Goal: Task Accomplishment & Management: Complete application form

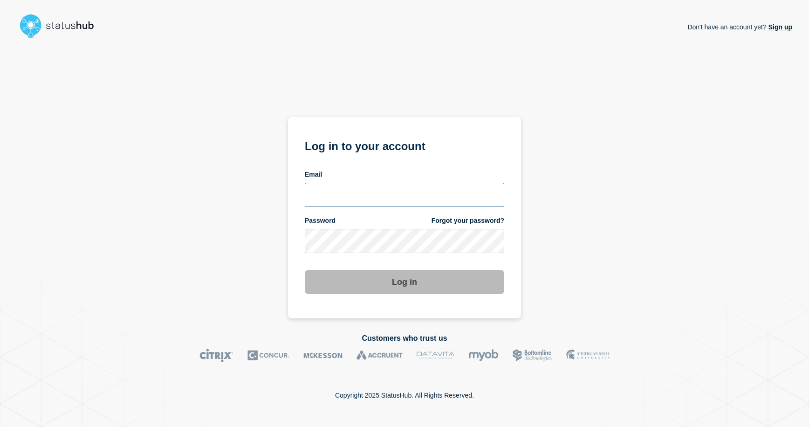
type input "emhelpdesk@glos.ac.uk"
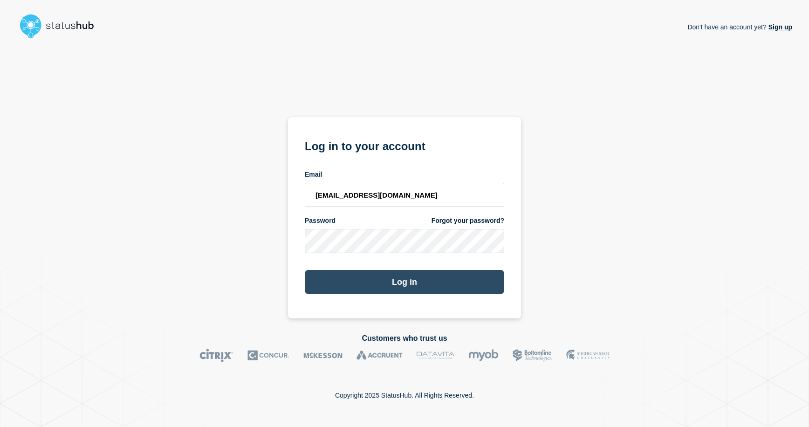
click at [406, 283] on button "Log in" at bounding box center [404, 282] width 199 height 24
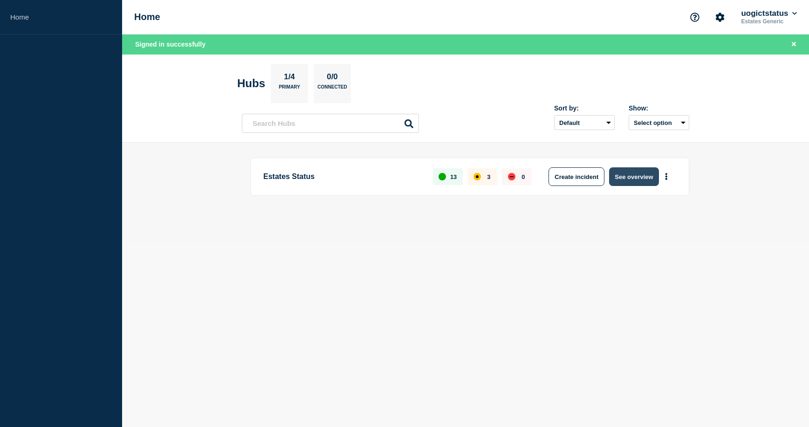
click at [618, 177] on button "See overview" at bounding box center [633, 176] width 49 height 19
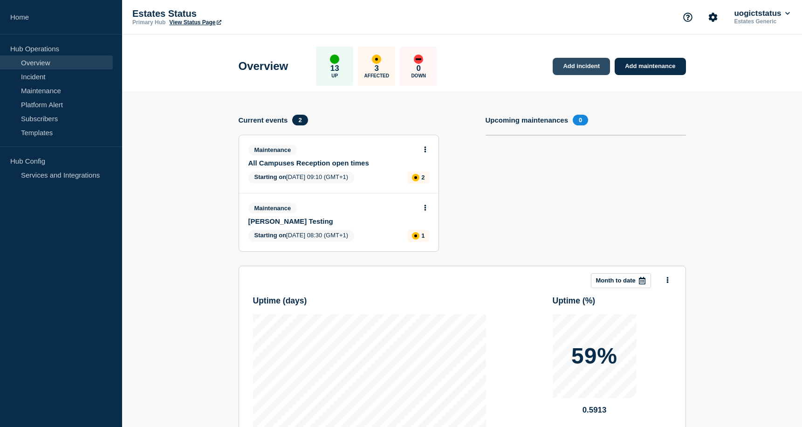
click at [572, 69] on link "Add incident" at bounding box center [580, 66] width 57 height 17
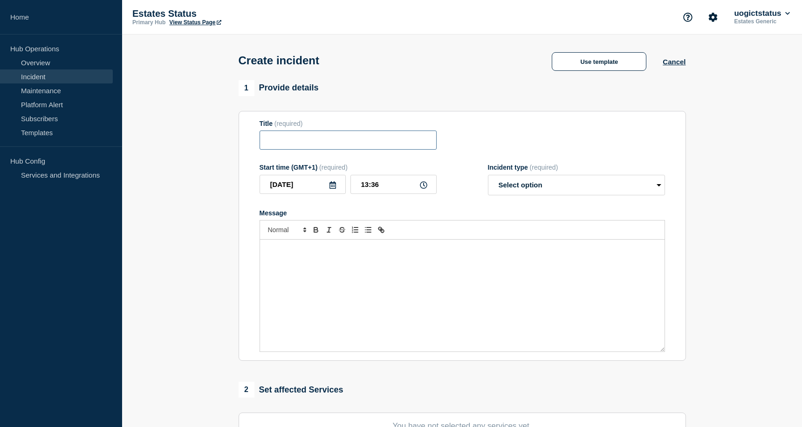
click at [265, 143] on input "Title" at bounding box center [347, 139] width 177 height 19
type input "Pittville PAT Testing"
click at [385, 279] on div "Message" at bounding box center [462, 295] width 404 height 112
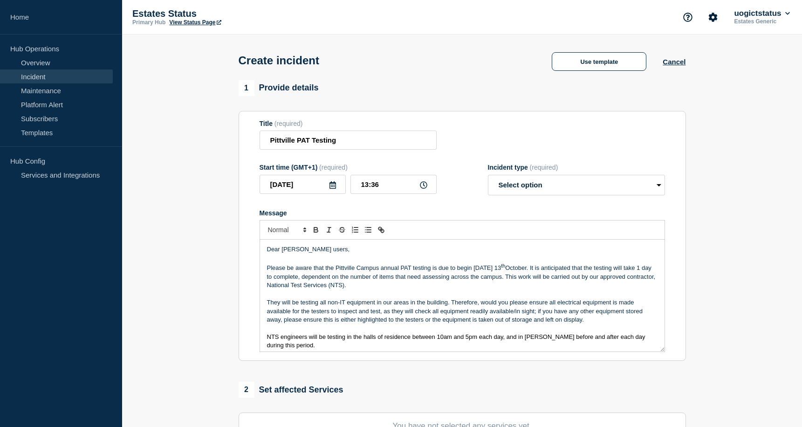
click at [334, 187] on icon at bounding box center [332, 184] width 7 height 7
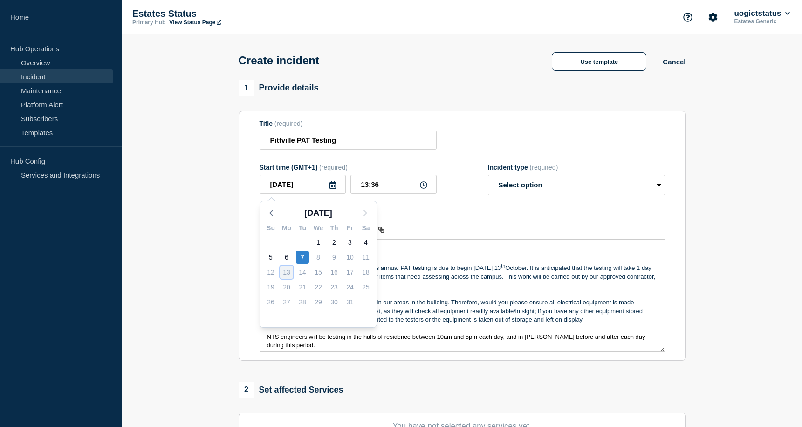
click at [286, 273] on div "13" at bounding box center [286, 272] width 13 height 13
drag, startPoint x: 382, startPoint y: 188, endPoint x: 354, endPoint y: 186, distance: 27.1
click at [354, 186] on input "13:36" at bounding box center [393, 184] width 86 height 19
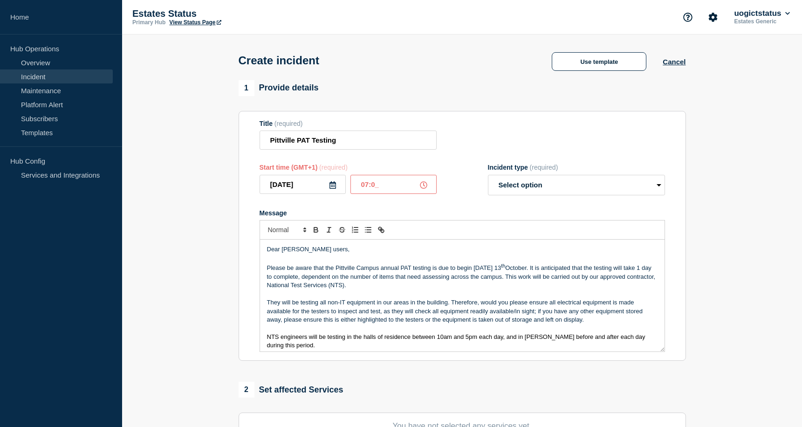
type input "07:00"
click at [679, 63] on button "Cancel" at bounding box center [673, 62] width 23 height 8
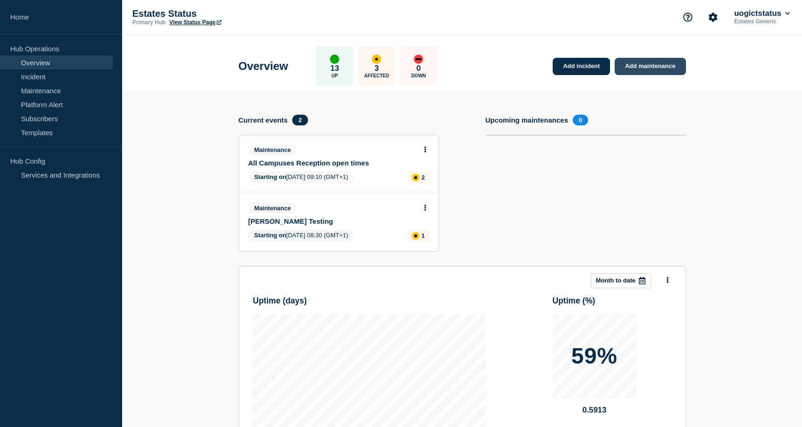
click at [642, 70] on link "Add maintenance" at bounding box center [649, 66] width 71 height 17
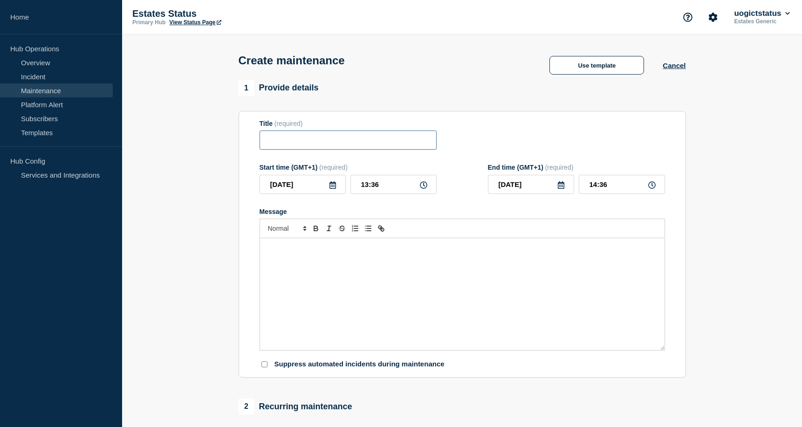
click at [296, 142] on input "Title" at bounding box center [347, 139] width 177 height 19
type input "Pittville PAT Testing"
click at [335, 187] on icon at bounding box center [332, 184] width 7 height 7
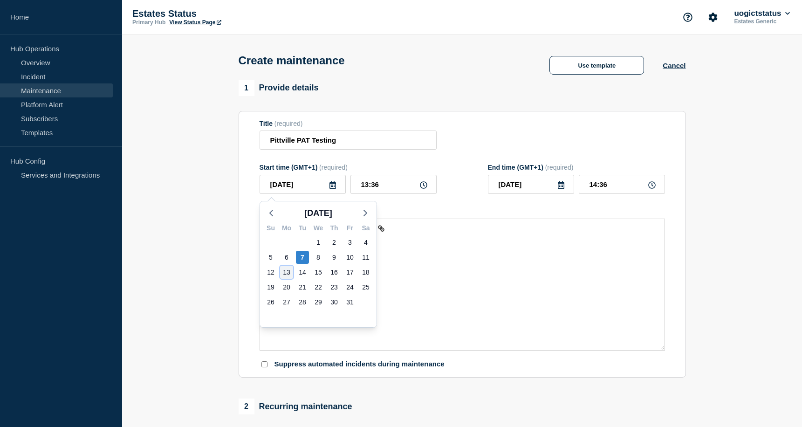
click at [282, 272] on div "13" at bounding box center [286, 272] width 13 height 13
type input "[DATE]"
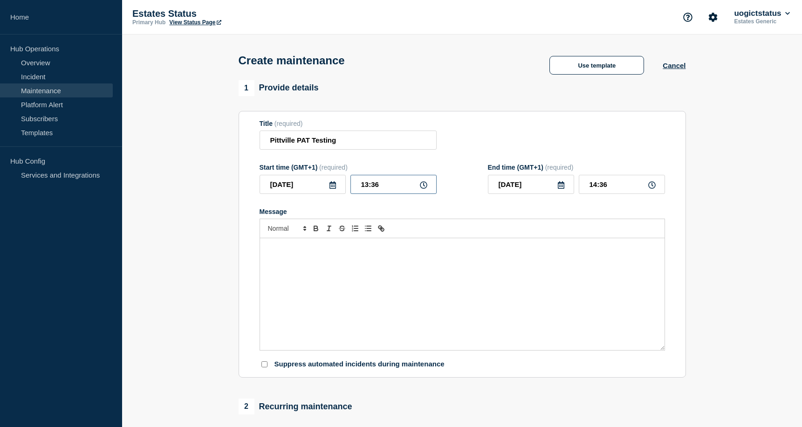
drag, startPoint x: 384, startPoint y: 187, endPoint x: 337, endPoint y: 172, distance: 48.8
click at [350, 185] on input "13:36" at bounding box center [393, 184] width 86 height 19
type input "07:00"
drag, startPoint x: 621, startPoint y: 186, endPoint x: 580, endPoint y: 189, distance: 41.1
click at [580, 189] on input "08:00" at bounding box center [622, 184] width 86 height 19
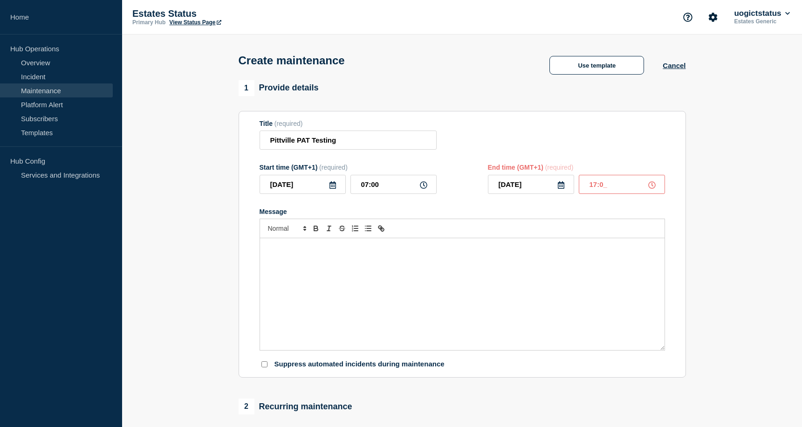
type input "17:00"
click at [411, 264] on div "Message" at bounding box center [462, 294] width 404 height 112
click at [298, 259] on div "Message" at bounding box center [462, 294] width 404 height 112
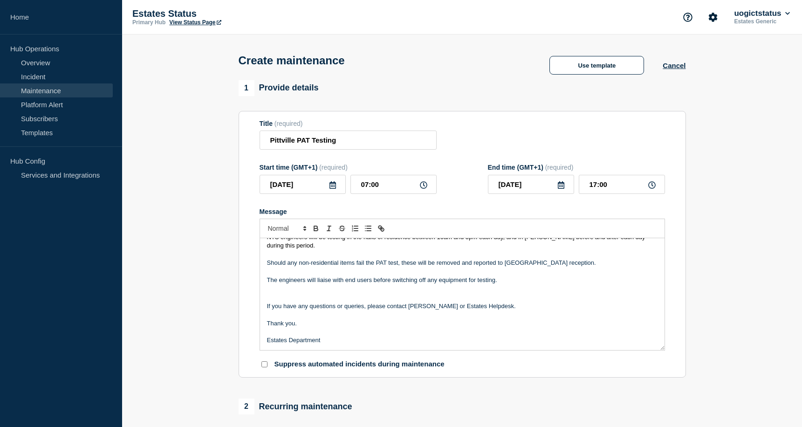
scroll to position [99, 0]
click at [559, 261] on p "Should any non-residential items fail the PAT test, these will be removed and r…" at bounding box center [462, 262] width 390 height 8
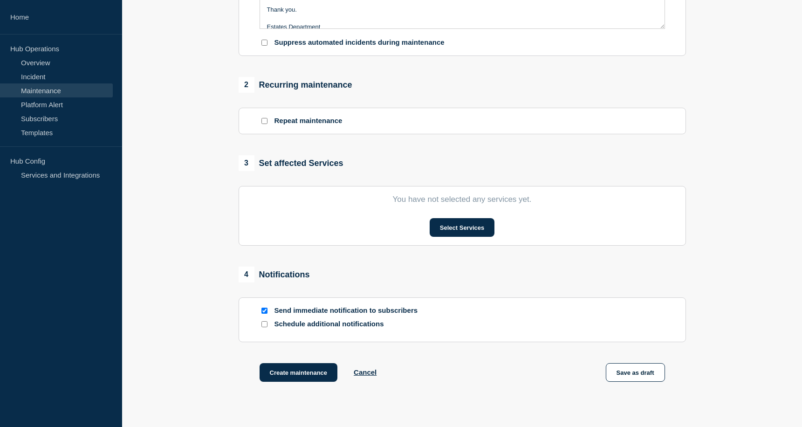
scroll to position [326, 0]
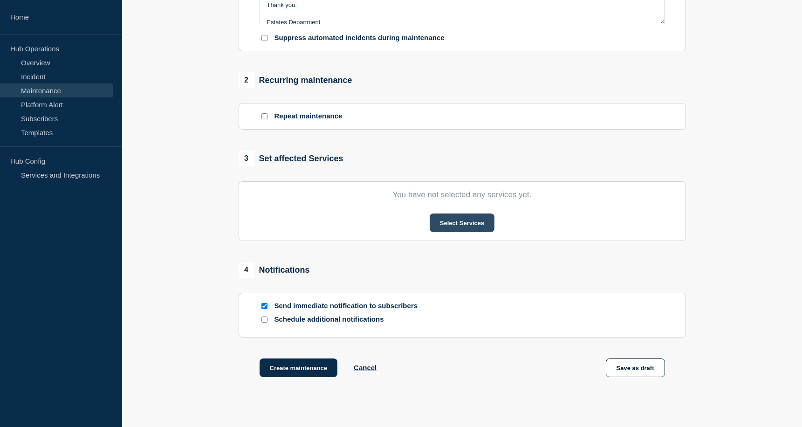
click at [440, 232] on button "Select Services" at bounding box center [461, 222] width 65 height 19
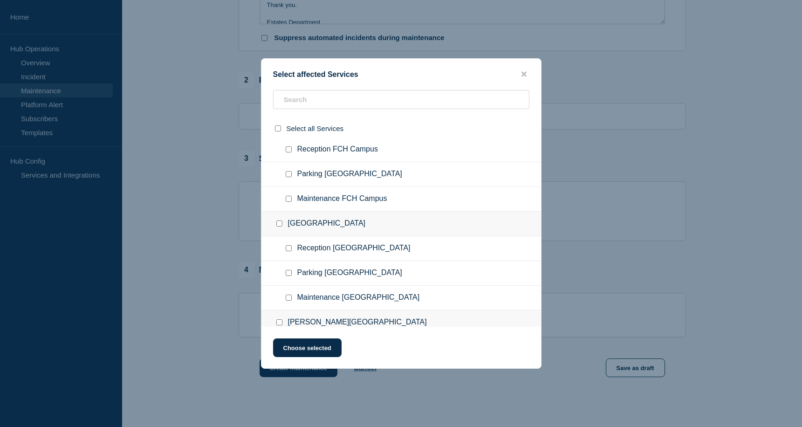
scroll to position [279, 0]
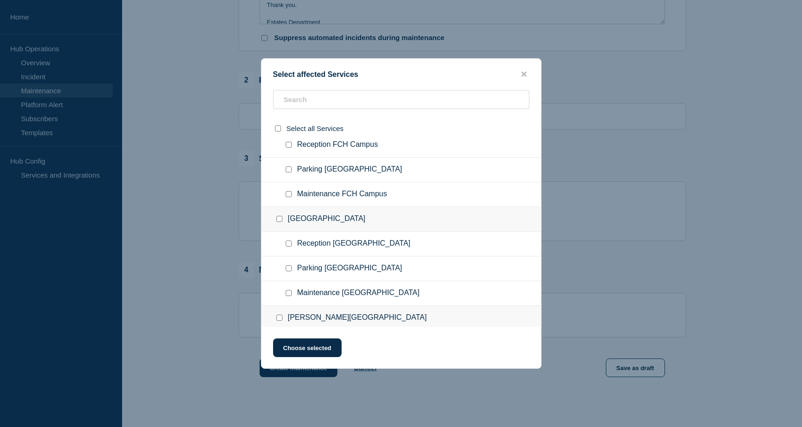
click at [288, 293] on input "Maintenance Pittville Student Village checkbox" at bounding box center [289, 293] width 6 height 6
checkbox input "true"
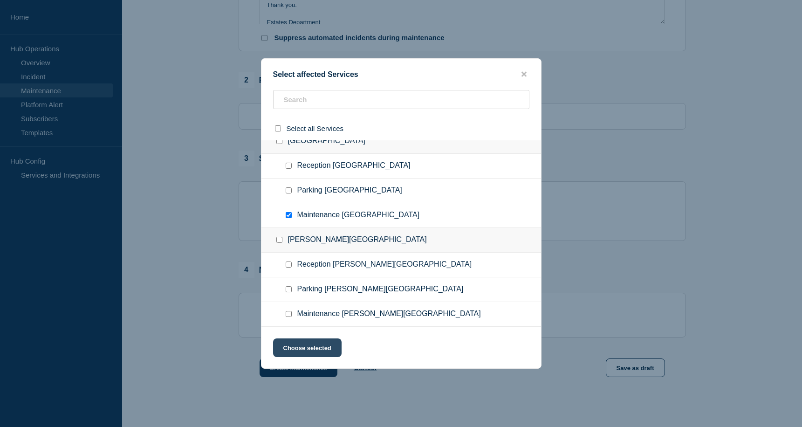
click at [313, 348] on button "Choose selected" at bounding box center [307, 347] width 68 height 19
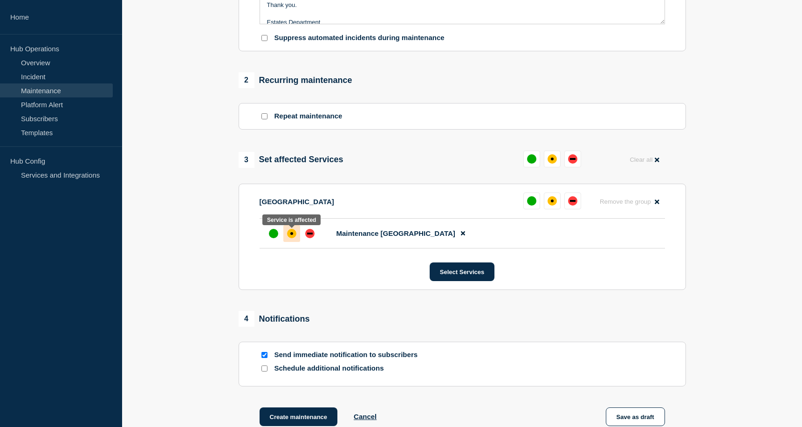
click at [292, 235] on div "affected" at bounding box center [291, 233] width 3 height 3
click at [453, 316] on div "4 Notifications" at bounding box center [462, 319] width 447 height 16
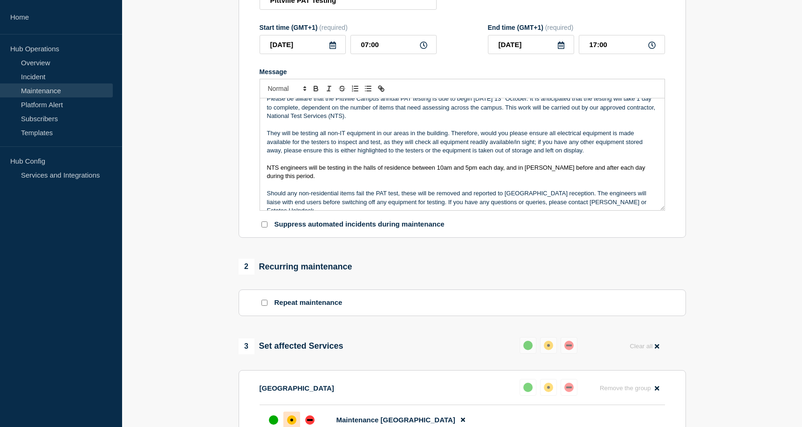
scroll to position [18, 0]
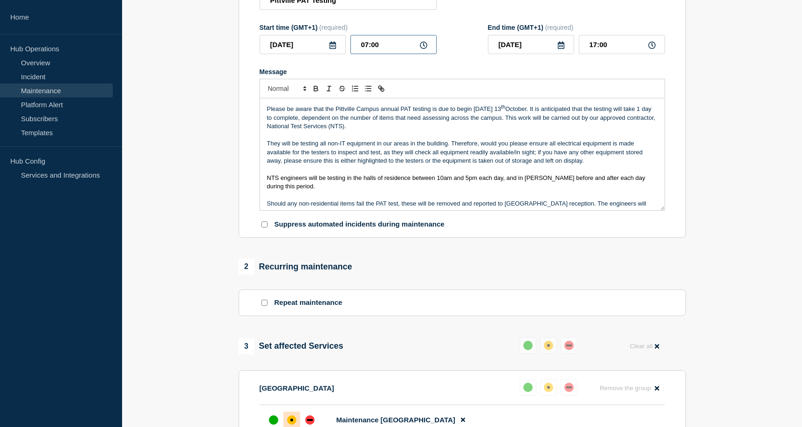
drag, startPoint x: 380, startPoint y: 46, endPoint x: 357, endPoint y: 46, distance: 22.4
click at [357, 46] on input "07:00" at bounding box center [393, 44] width 86 height 19
type input "10:00"
drag, startPoint x: 609, startPoint y: 47, endPoint x: 580, endPoint y: 45, distance: 28.9
click at [580, 45] on input "20:00" at bounding box center [622, 44] width 86 height 19
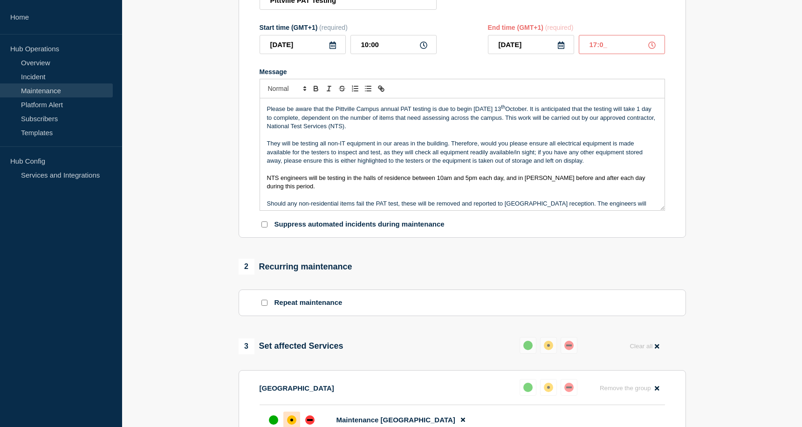
type input "17:00"
click at [643, 258] on div "1 Provide details Title (required) Pittville PAT Testing Start time (GMT+1) (re…" at bounding box center [462, 287] width 458 height 695
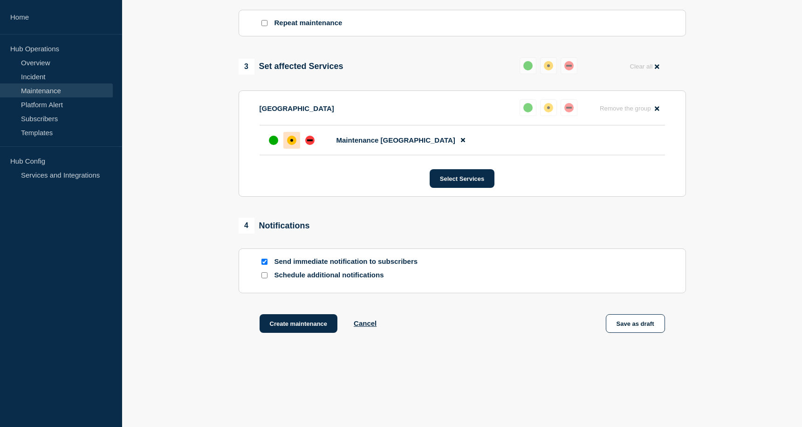
scroll to position [435, 0]
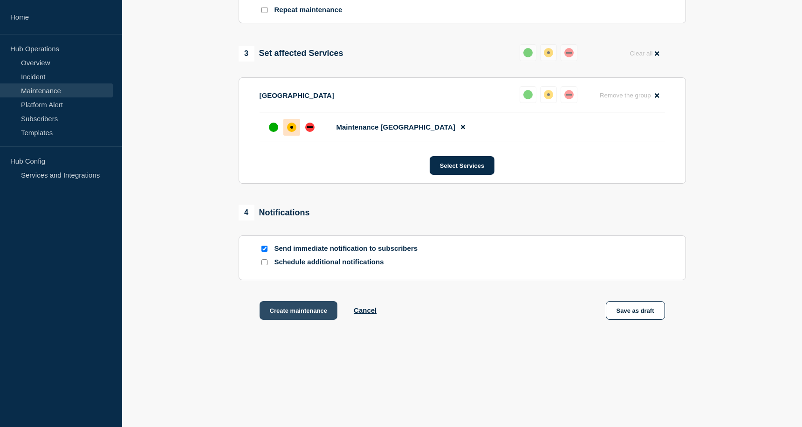
click at [308, 312] on button "Create maintenance" at bounding box center [298, 310] width 78 height 19
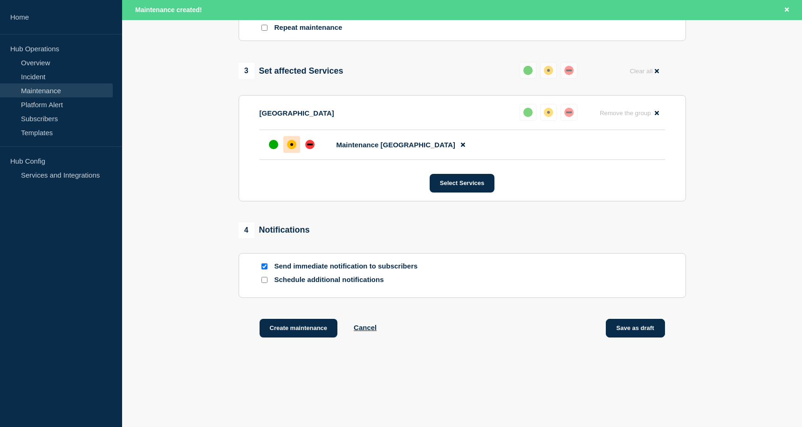
scroll to position [455, 0]
